Goal: Task Accomplishment & Management: Manage account settings

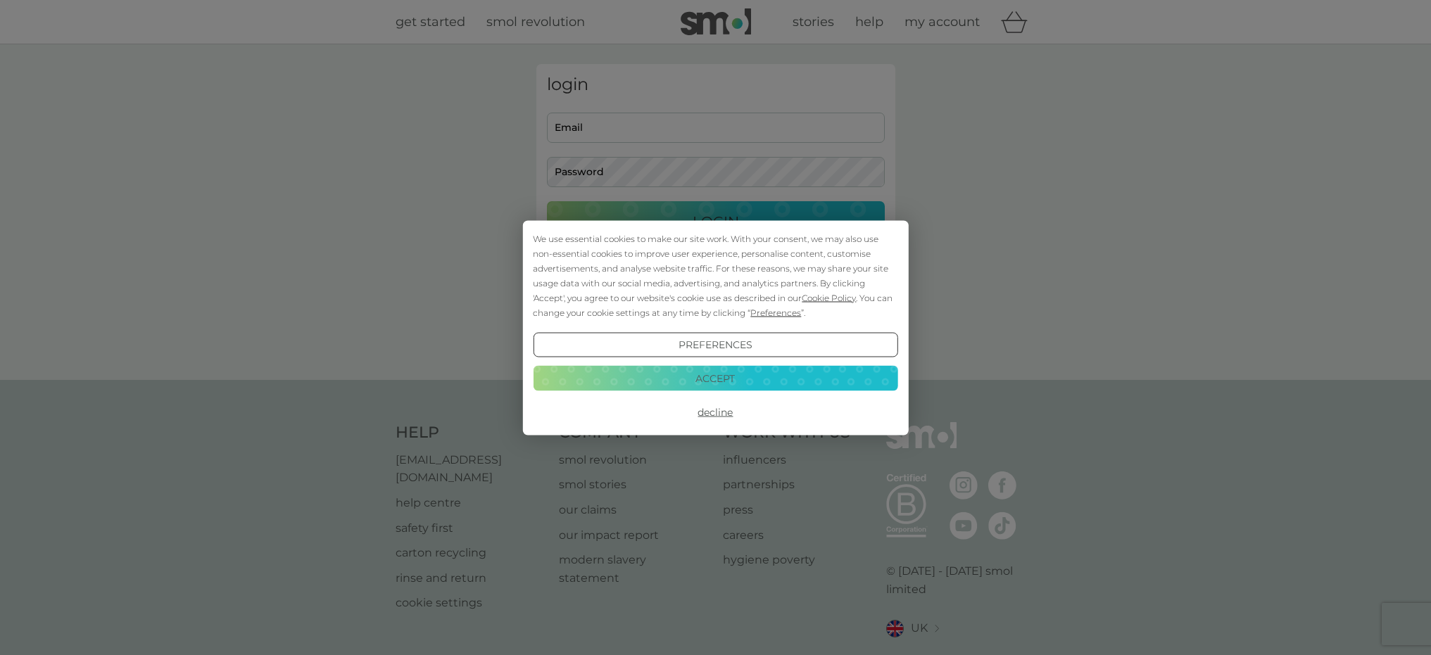
click at [584, 120] on div "We use essential cookies to make our site work. With your consent, we may also …" at bounding box center [715, 327] width 1431 height 655
click at [587, 120] on div "We use essential cookies to make our site work. With your consent, we may also …" at bounding box center [715, 327] width 1431 height 655
click at [717, 376] on button "Accept" at bounding box center [715, 378] width 365 height 25
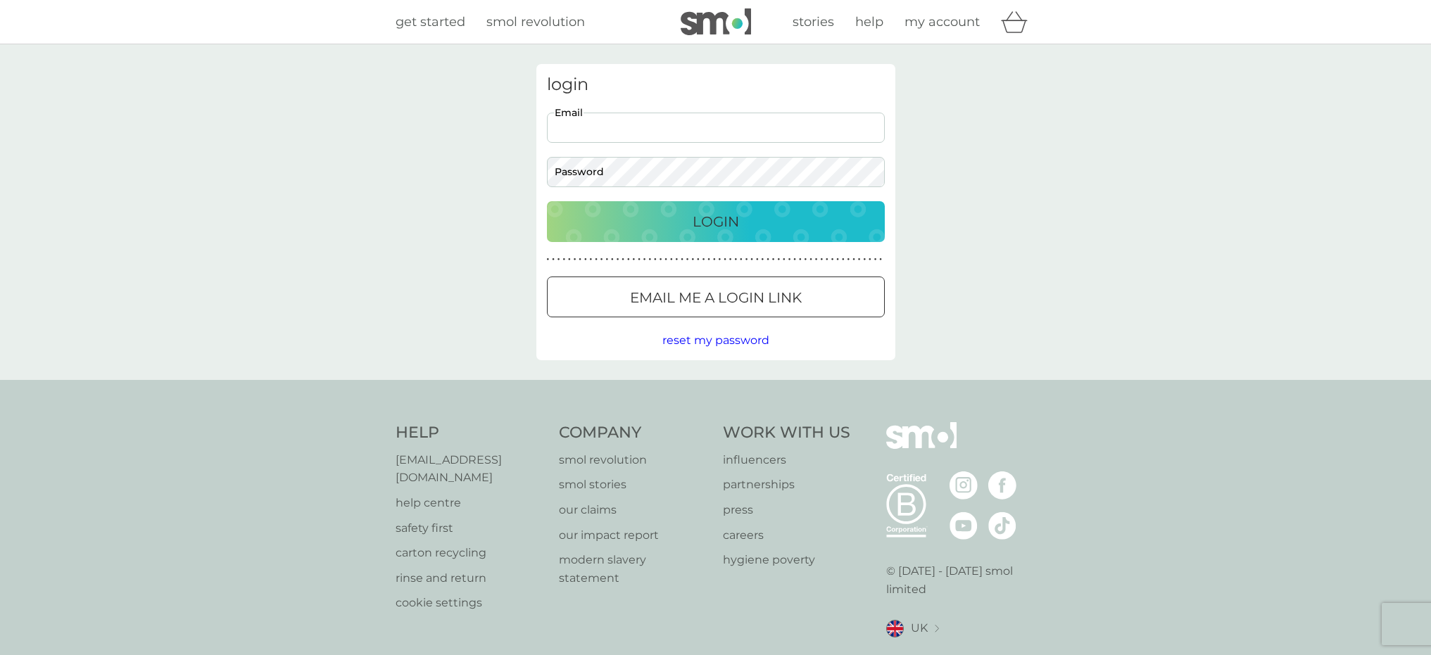
click at [612, 125] on input "Email" at bounding box center [716, 128] width 338 height 30
type input "[EMAIL_ADDRESS][DOMAIN_NAME]"
click at [547, 201] on button "Login" at bounding box center [716, 221] width 338 height 41
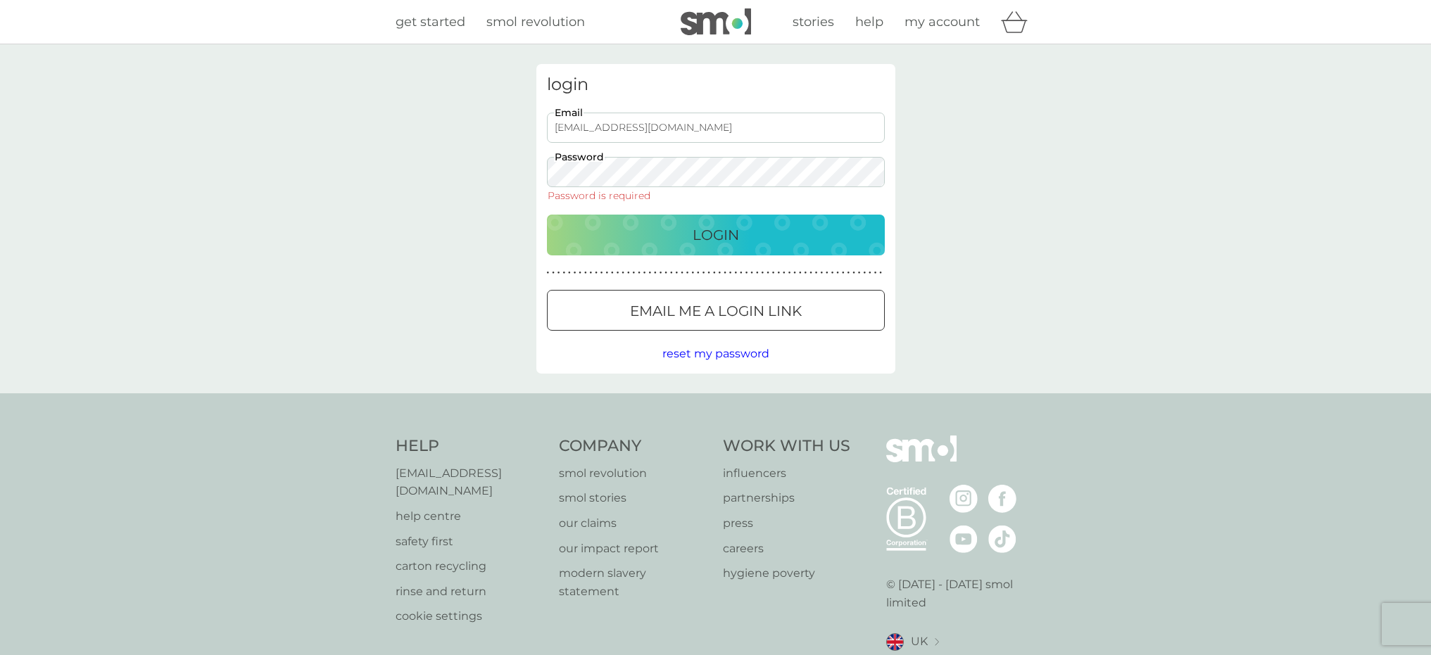
click at [547, 215] on button "Login" at bounding box center [716, 235] width 338 height 41
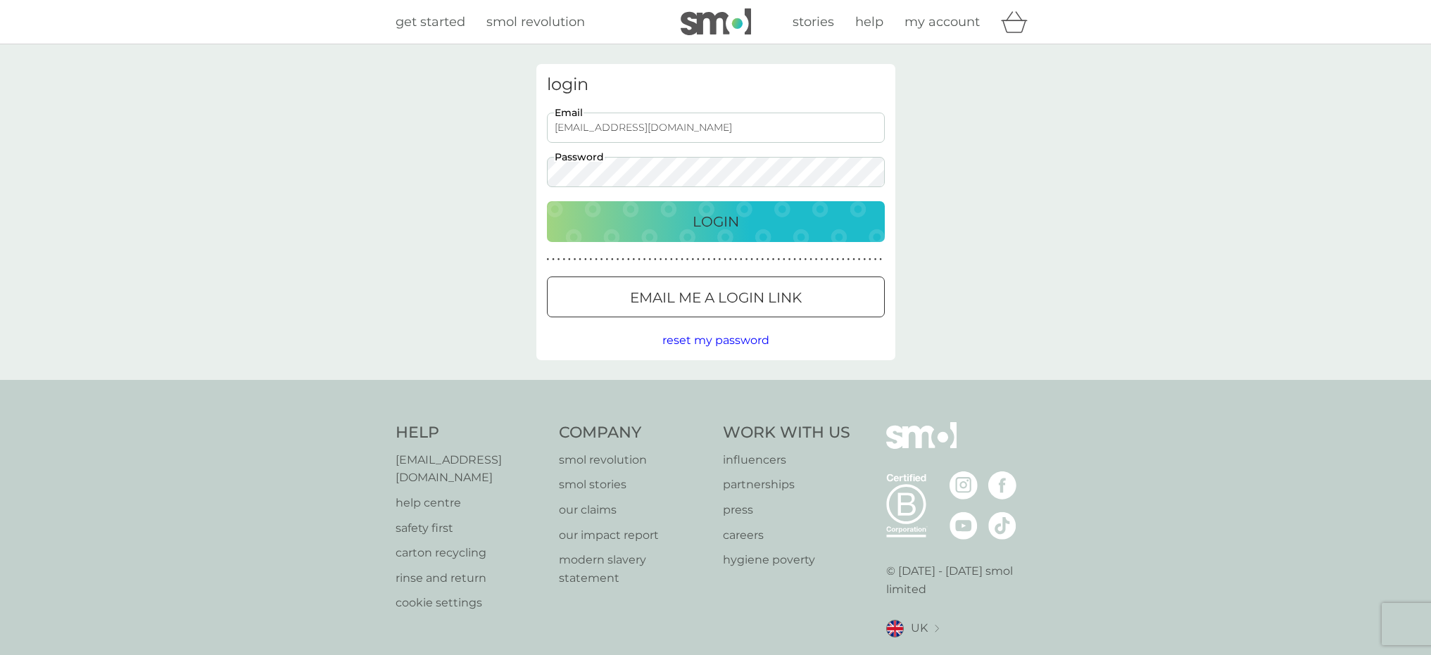
click at [720, 215] on p "Login" at bounding box center [716, 221] width 46 height 23
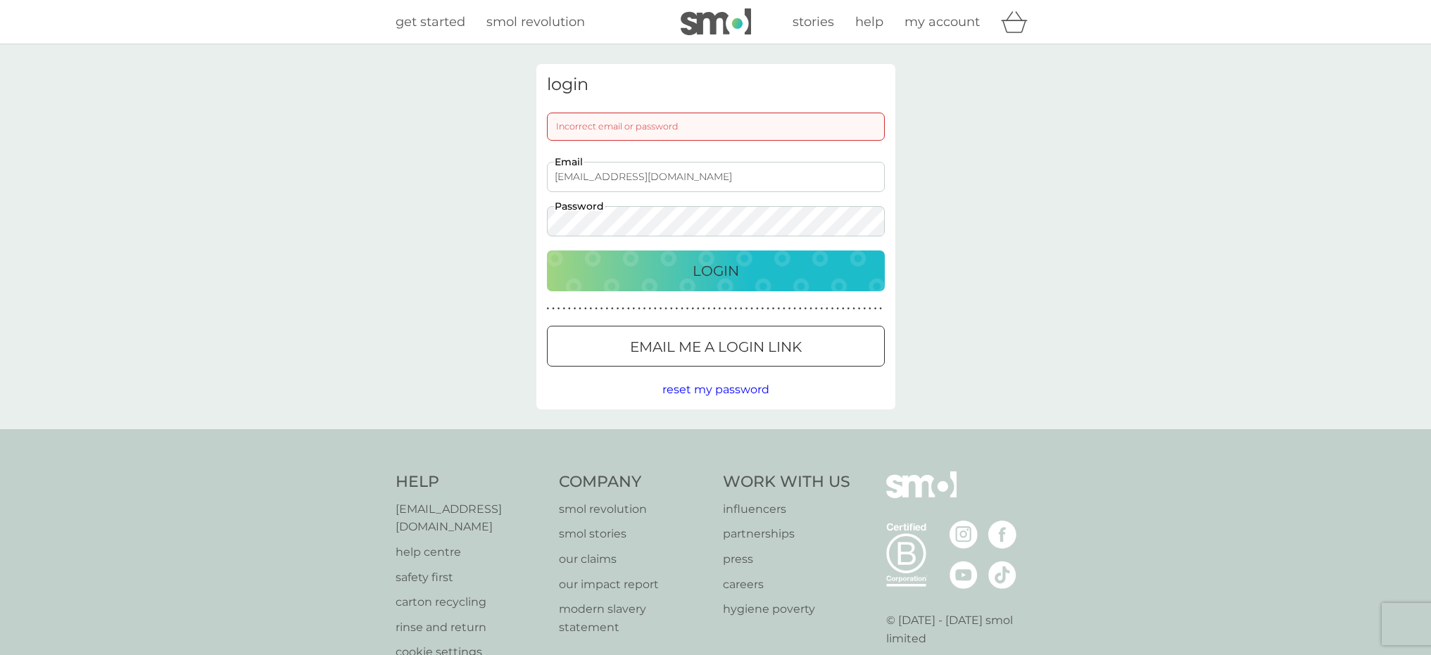
click at [719, 265] on p "Login" at bounding box center [716, 271] width 46 height 23
click at [558, 120] on div "Incorrect email or password" at bounding box center [716, 127] width 338 height 28
click at [560, 125] on div "Incorrect email or password" at bounding box center [716, 127] width 338 height 28
click at [710, 268] on p "Login" at bounding box center [716, 271] width 46 height 23
click at [553, 122] on div "Incorrect email or password" at bounding box center [716, 127] width 338 height 28
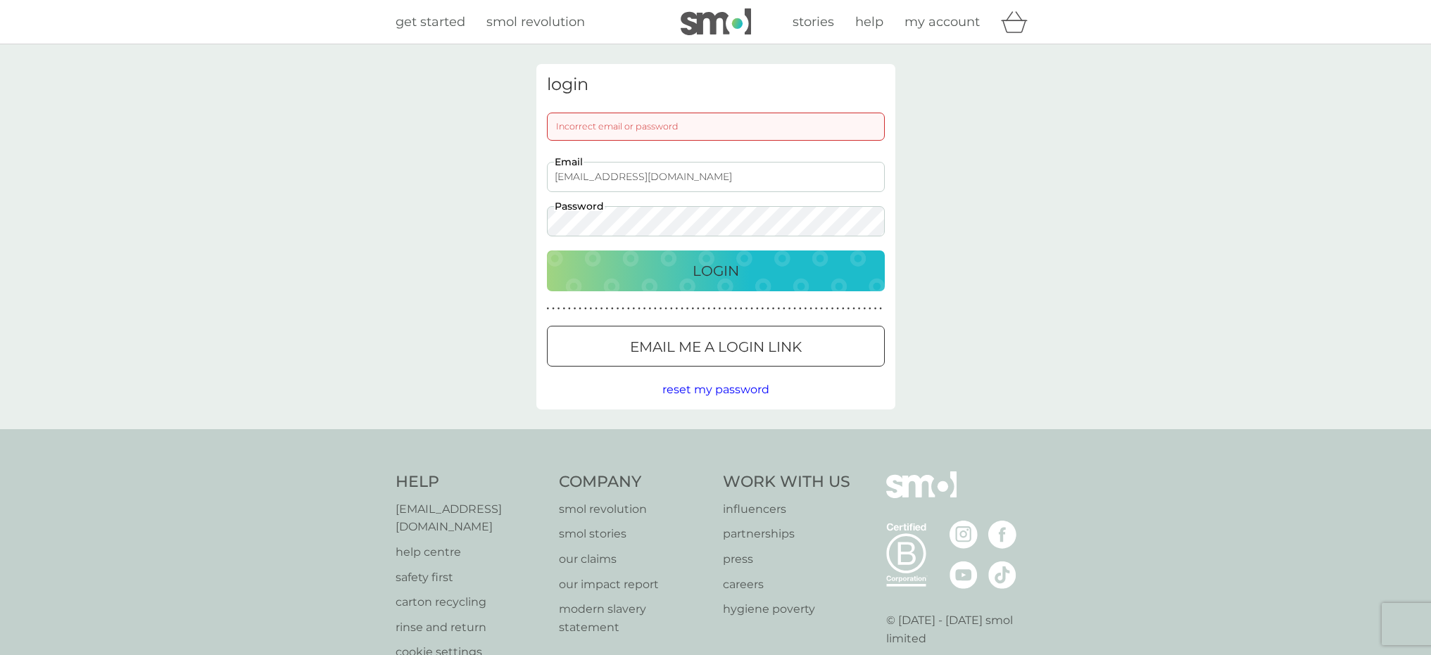
click at [552, 174] on input "[EMAIL_ADDRESS][DOMAIN_NAME]" at bounding box center [716, 177] width 338 height 30
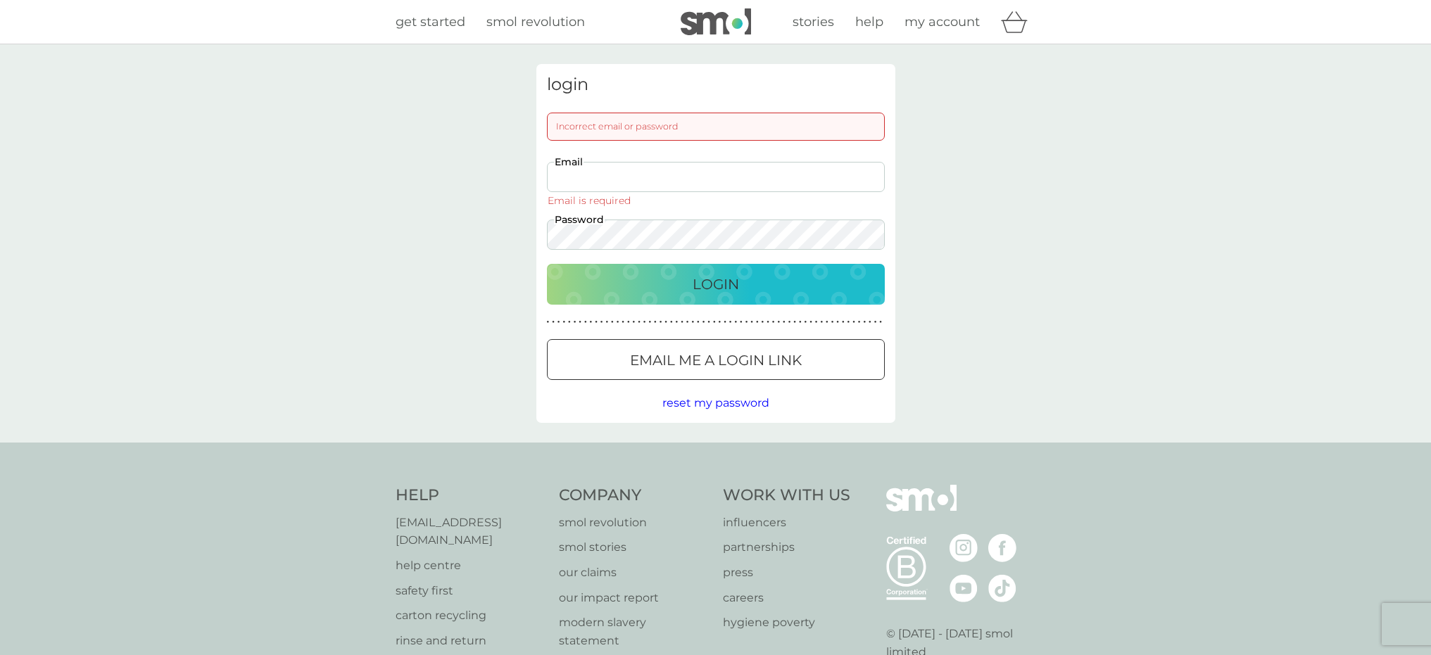
click at [565, 172] on input "Email" at bounding box center [716, 177] width 338 height 30
type input "[EMAIL_ADDRESS][DOMAIN_NAME]"
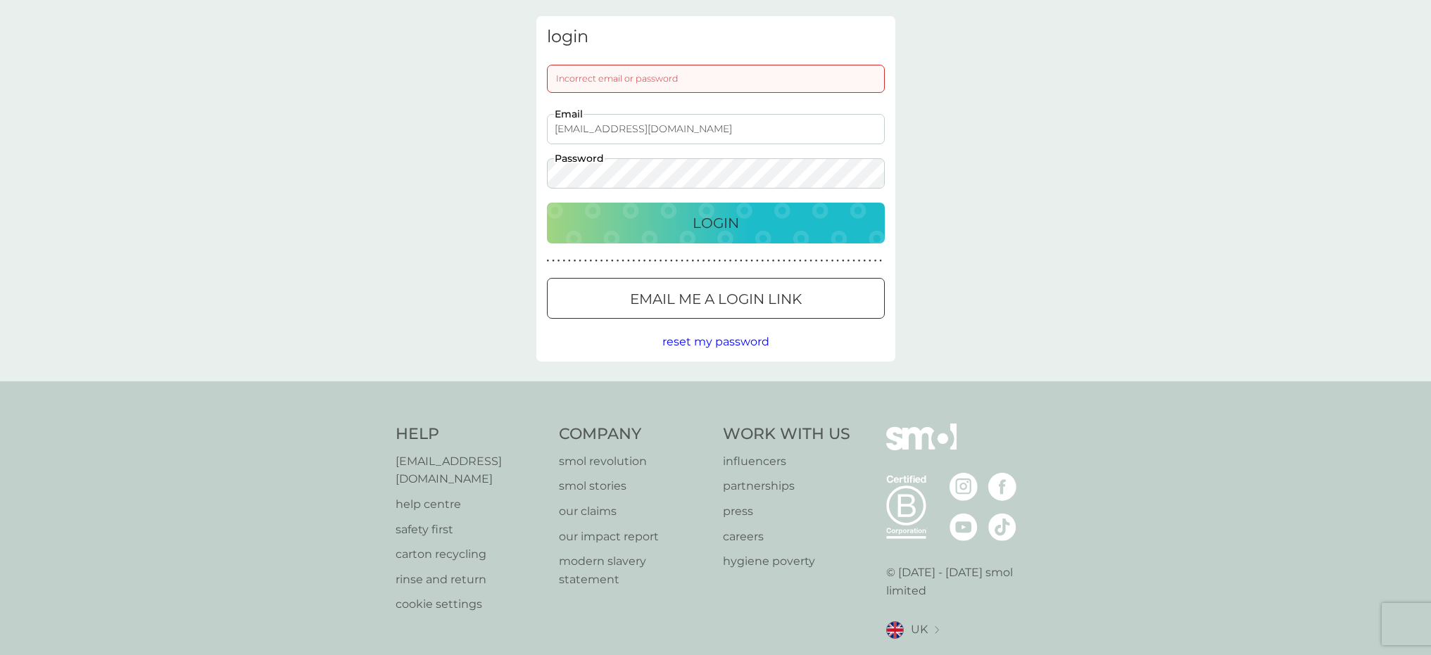
scroll to position [49, 0]
click at [701, 126] on input "[EMAIL_ADDRESS][DOMAIN_NAME]" at bounding box center [716, 128] width 338 height 30
